Goal: Information Seeking & Learning: Learn about a topic

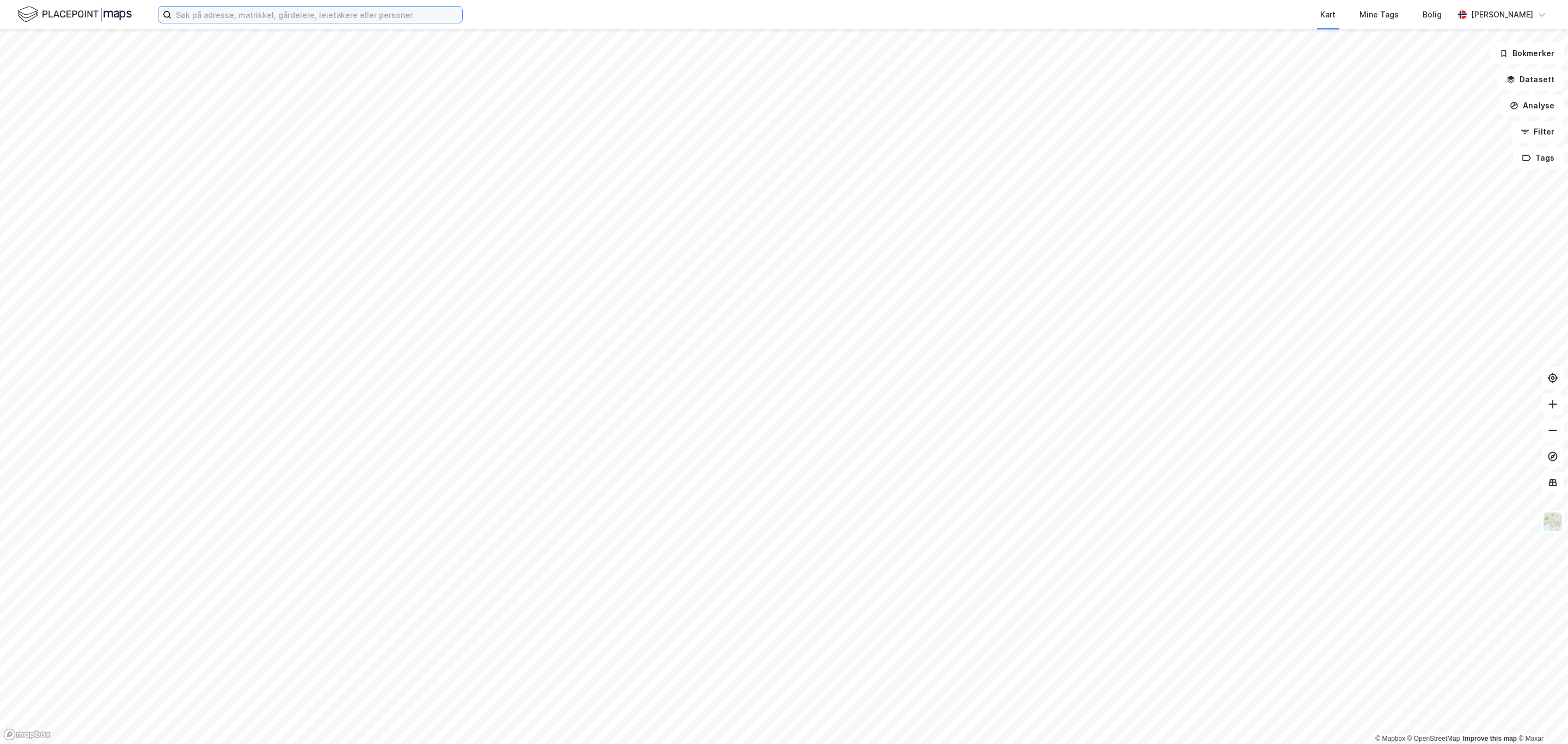
click at [369, 9] on input at bounding box center [317, 15] width 291 height 16
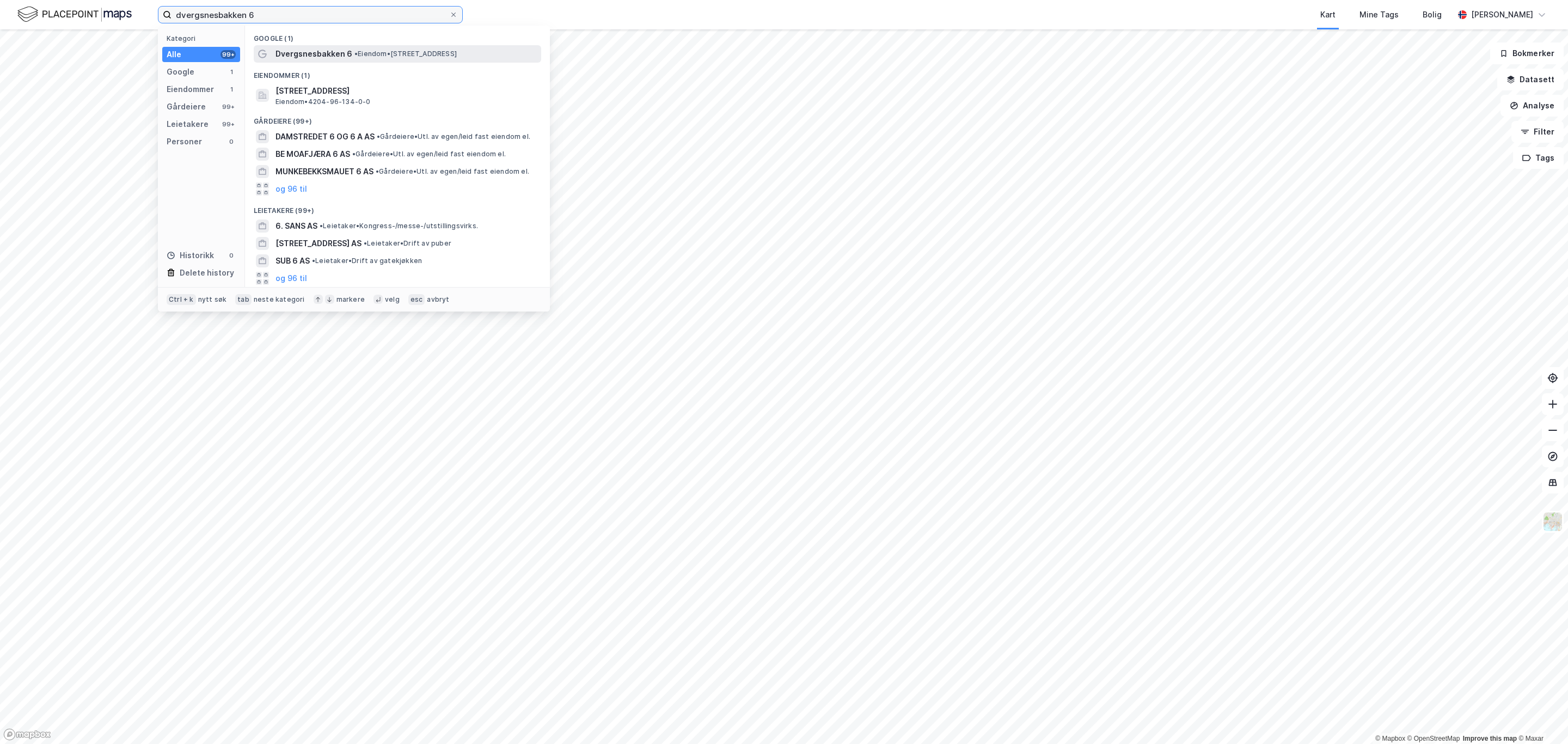
type input "dvergsnesbakken 6"
click at [425, 56] on span "• Eiendom • Dvergsnesbakken 6, 4639 Kristiansand" at bounding box center [405, 54] width 102 height 9
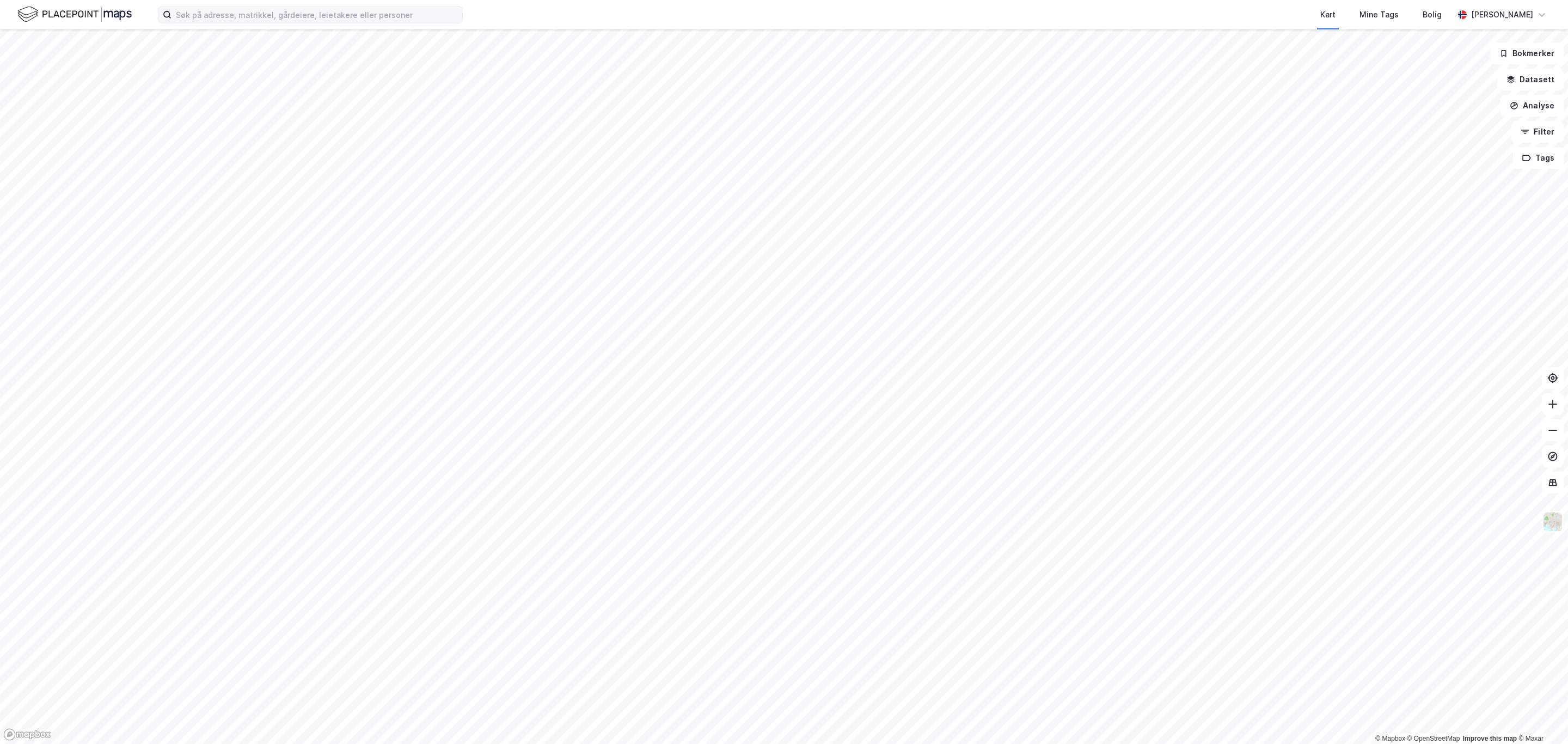
drag, startPoint x: 281, startPoint y: 31, endPoint x: 268, endPoint y: 19, distance: 17.7
click at [273, 25] on div "Kart Mine Tags Bolig [PERSON_NAME] © Mapbox © OpenStreetMap Improve this map © …" at bounding box center [784, 372] width 1568 height 744
click at [268, 19] on input at bounding box center [317, 15] width 291 height 16
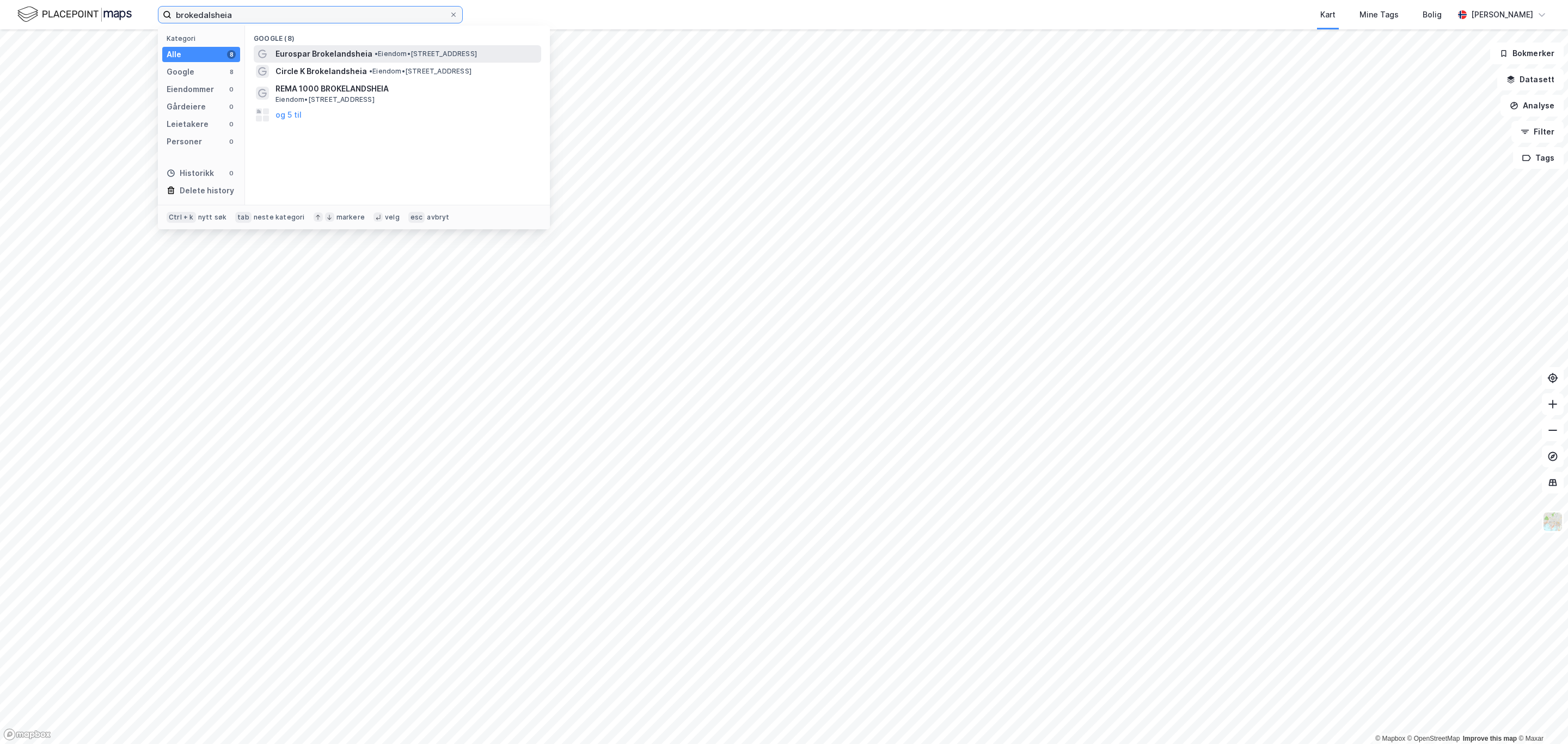
type input "brokedalsheia"
click at [384, 51] on span "• Eiendom • [STREET_ADDRESS]" at bounding box center [425, 54] width 102 height 9
